Goal: Information Seeking & Learning: Learn about a topic

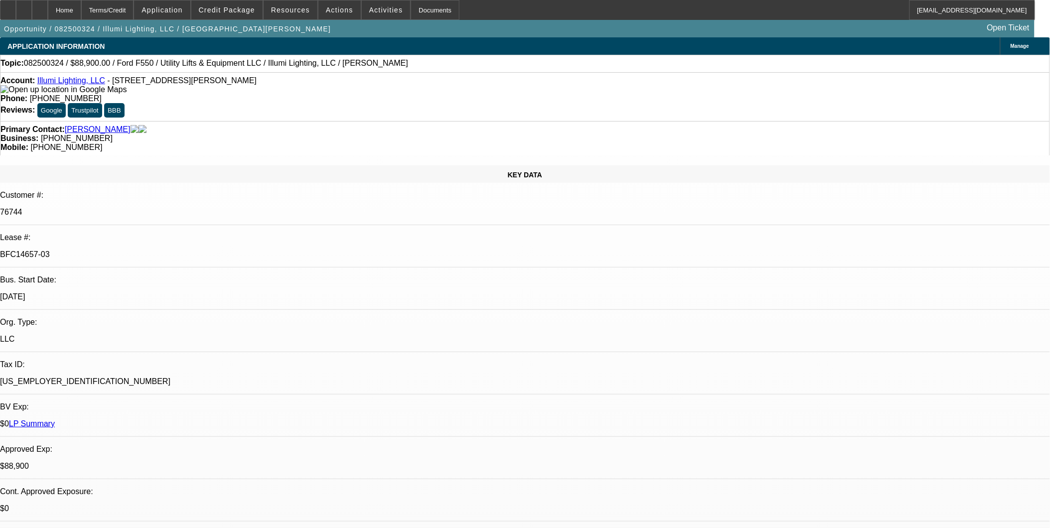
select select "0"
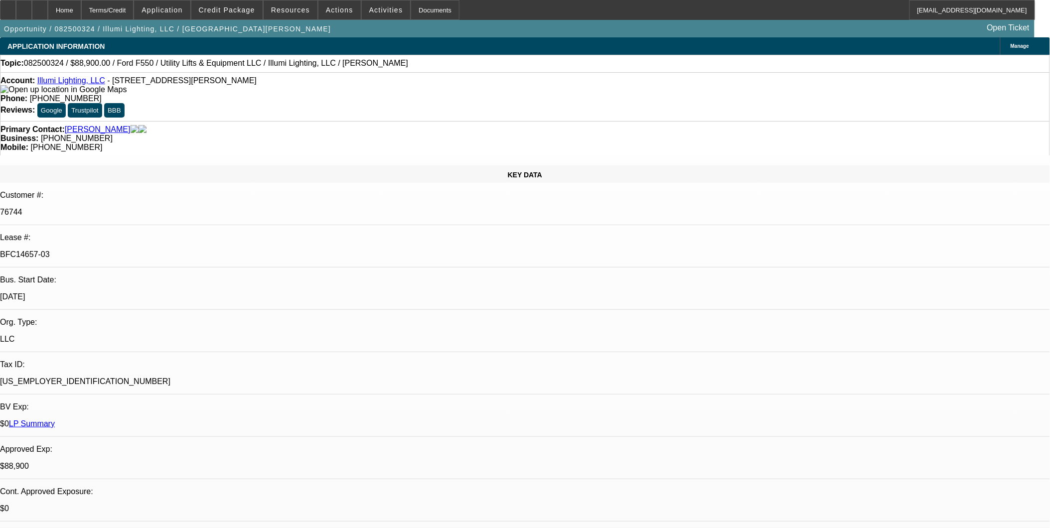
select select "0"
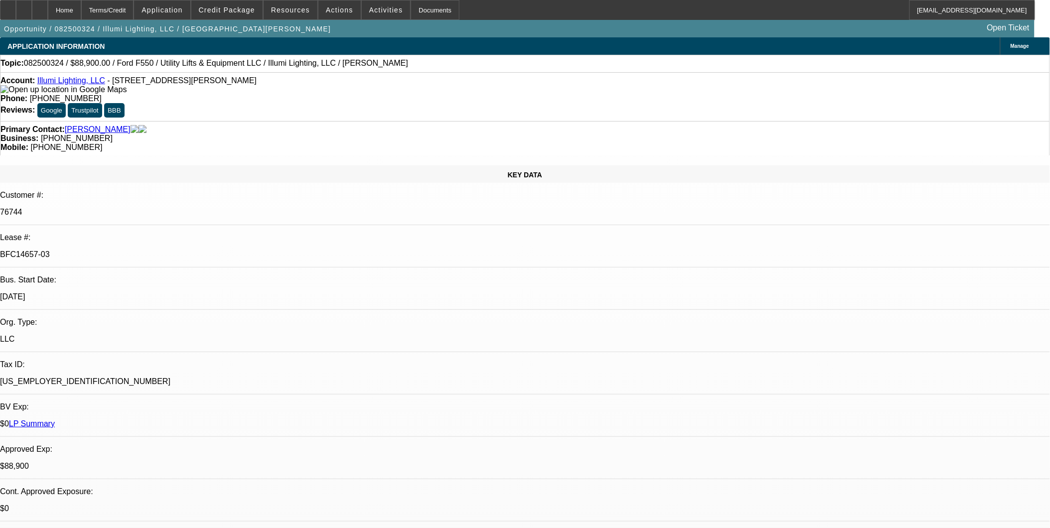
select select "0"
select select "1"
select select "3"
select select "6"
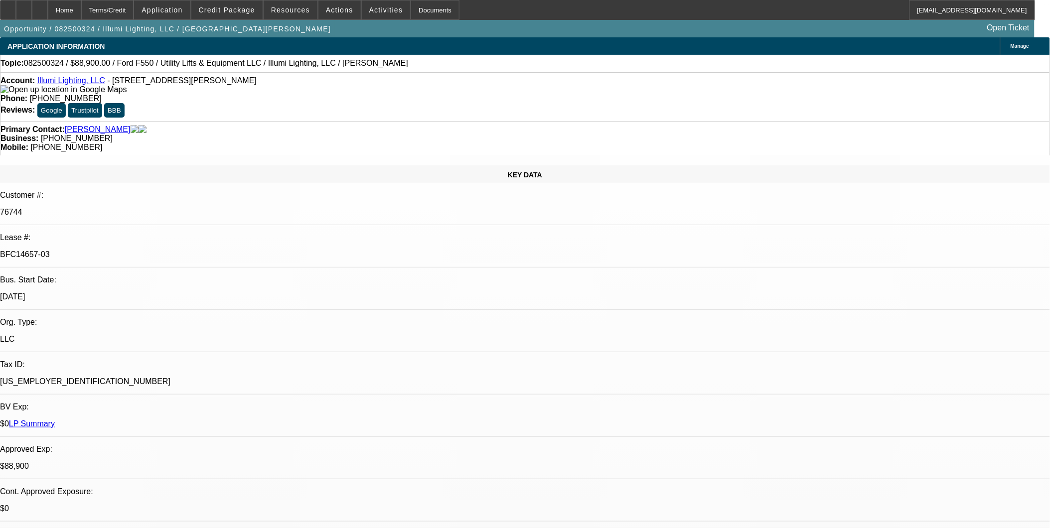
select select "1"
select select "3"
select select "6"
select select "1"
select select "3"
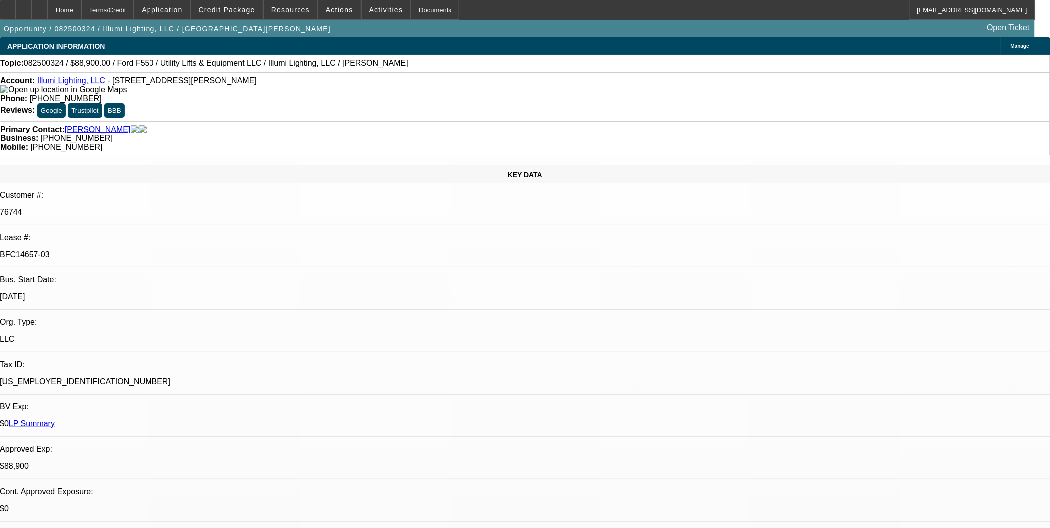
select select "6"
select select "1"
select select "3"
select select "6"
